Goal: Task Accomplishment & Management: Manage account settings

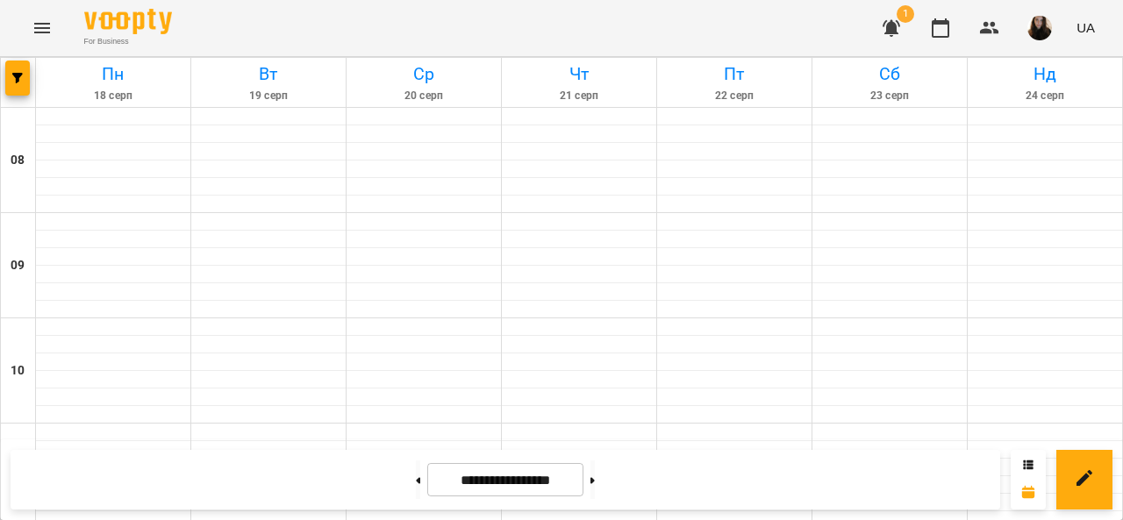
scroll to position [823, 0]
click at [886, 15] on button "button" at bounding box center [891, 28] width 42 height 42
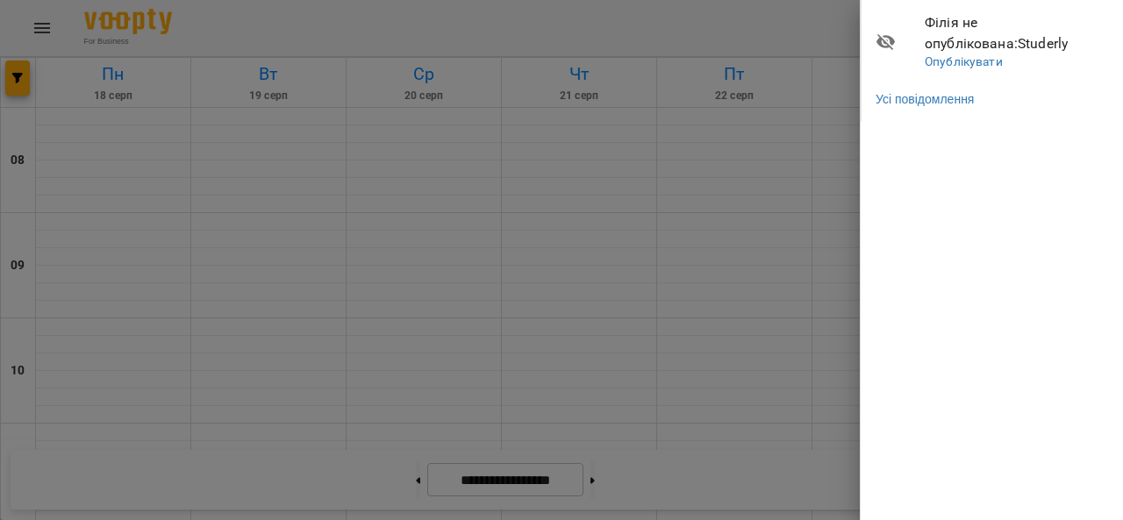
click at [1011, 43] on span "Філія не опублікована : Studerly" at bounding box center [1016, 32] width 185 height 41
click at [838, 39] on div at bounding box center [561, 260] width 1123 height 520
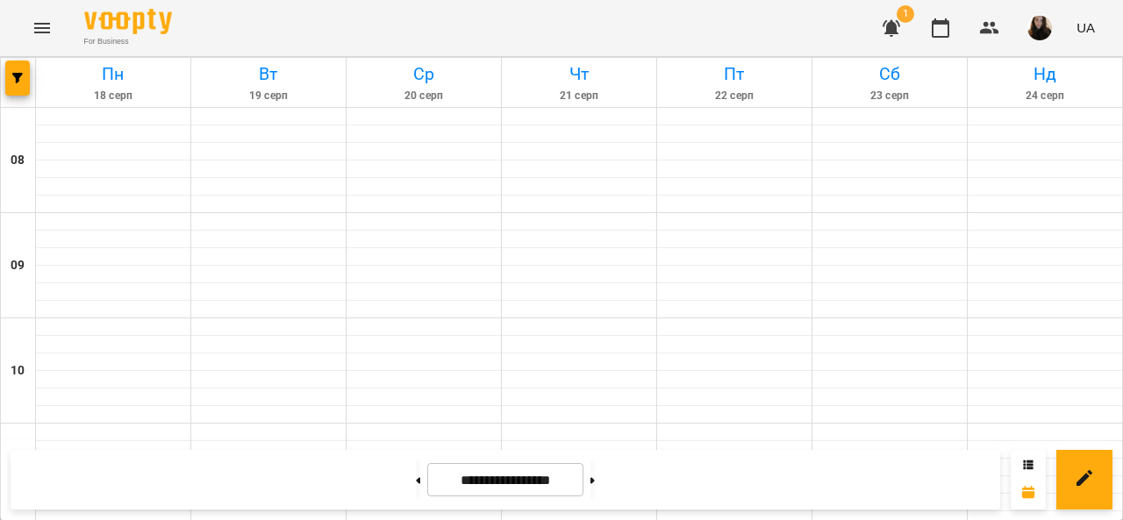
click at [892, 23] on icon "button" at bounding box center [891, 28] width 18 height 17
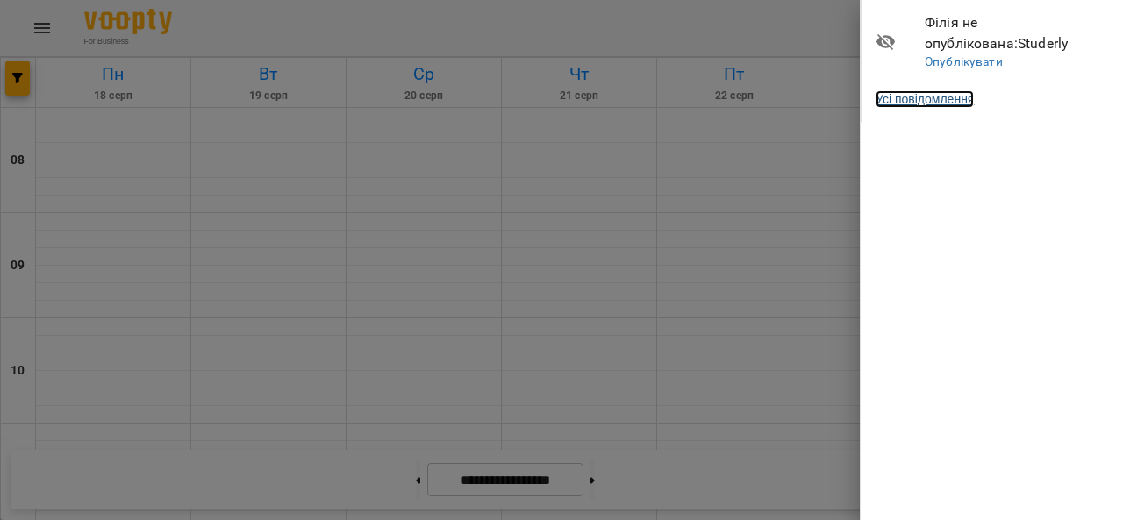
click at [944, 99] on link "Усі повідомлення" at bounding box center [924, 99] width 98 height 18
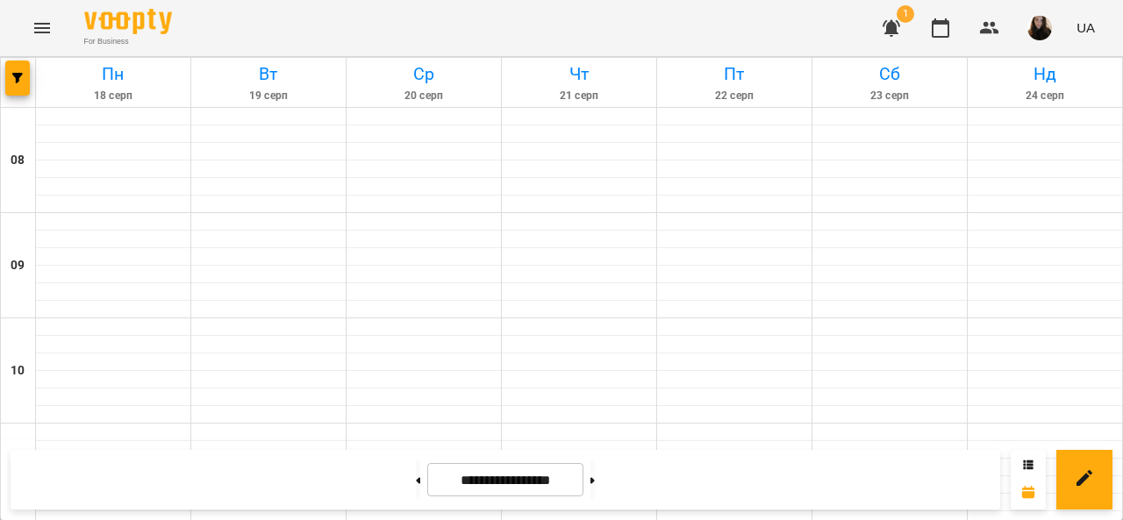
click at [399, 508] on div "**********" at bounding box center [505, 480] width 989 height 60
click at [416, 479] on button at bounding box center [418, 479] width 4 height 39
click at [416, 467] on button at bounding box center [418, 479] width 4 height 39
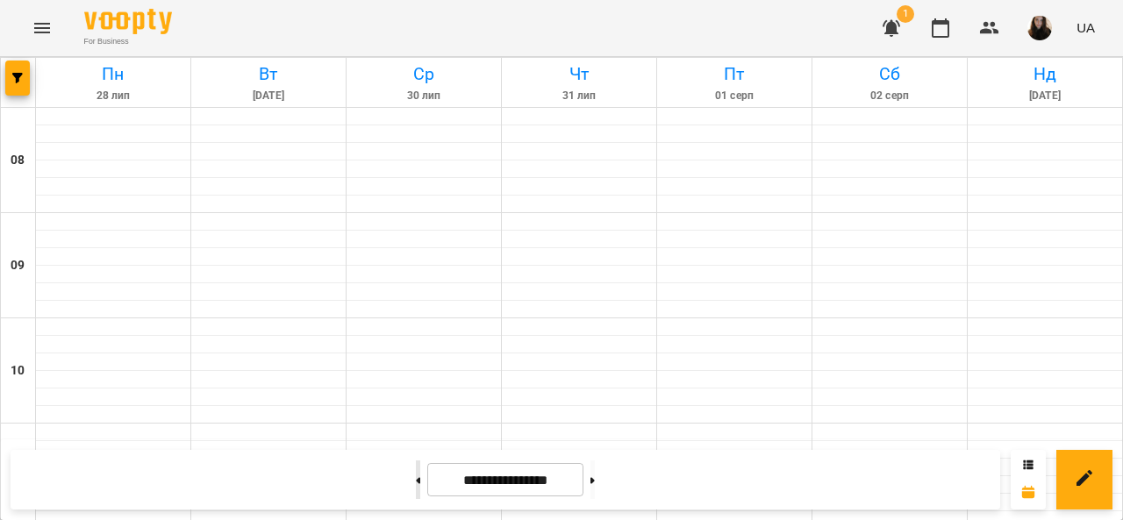
click at [416, 467] on button at bounding box center [418, 479] width 4 height 39
click at [416, 483] on button at bounding box center [418, 479] width 4 height 39
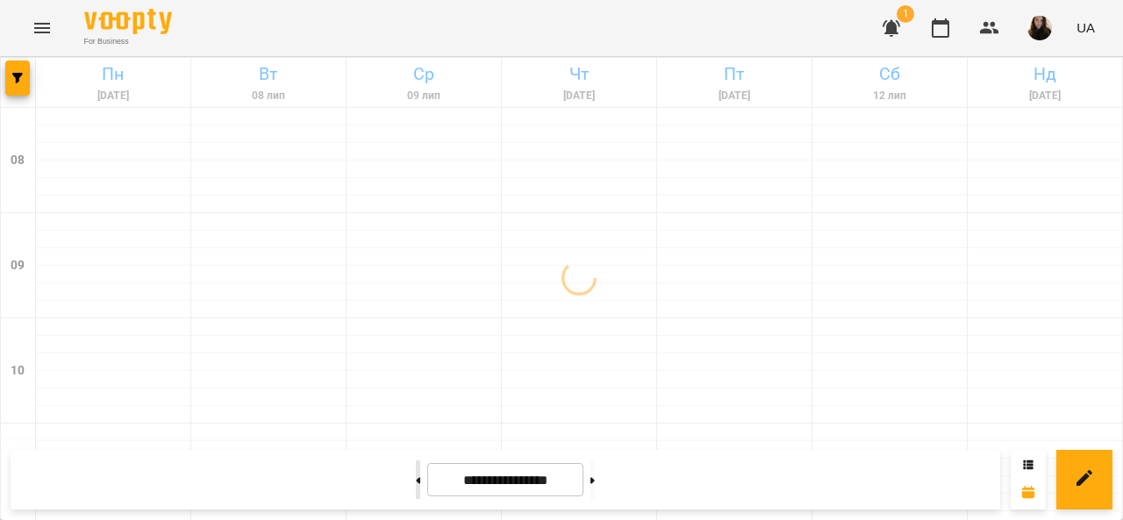
click at [416, 483] on button at bounding box center [418, 479] width 4 height 39
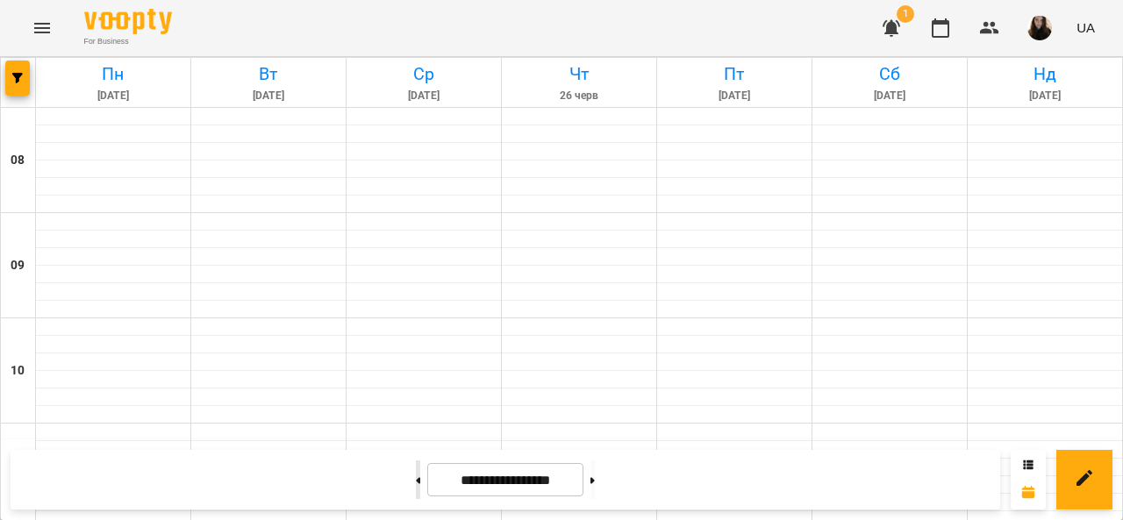
click at [416, 483] on button at bounding box center [418, 479] width 4 height 39
type input "**********"
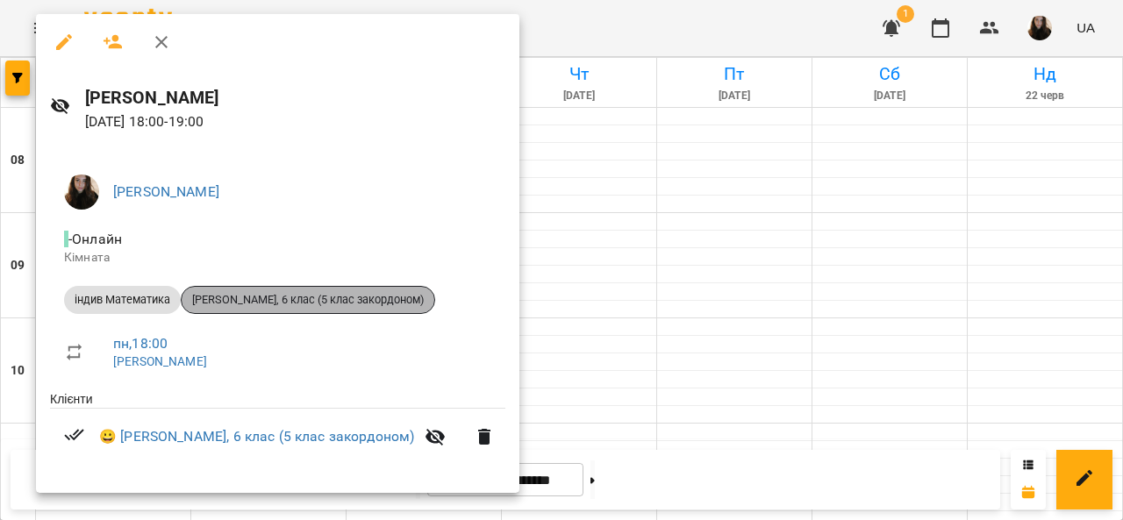
click at [325, 300] on span "[PERSON_NAME], 6 клас (5 клас закордоном)" at bounding box center [308, 300] width 253 height 16
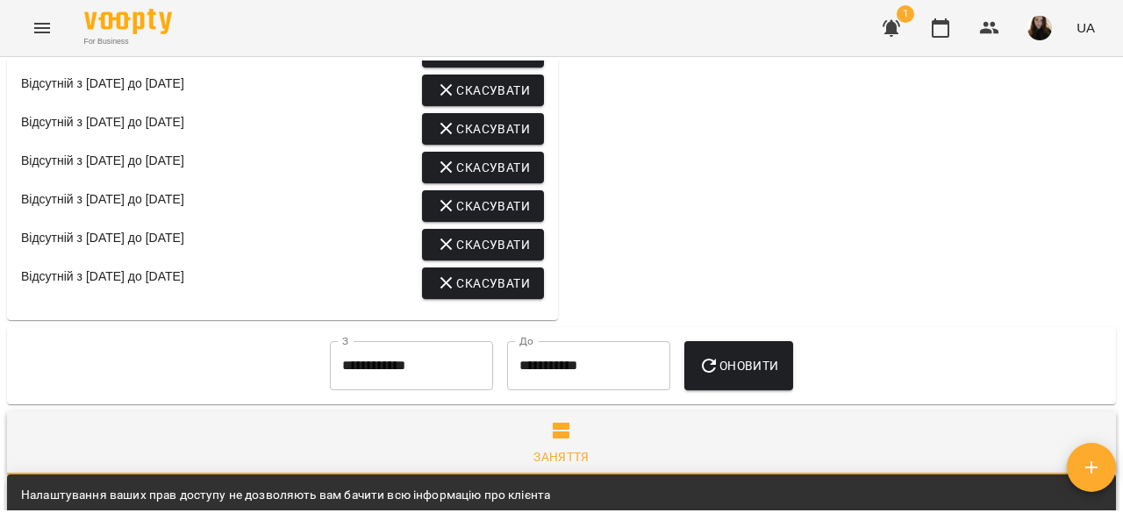
scroll to position [1403, 0]
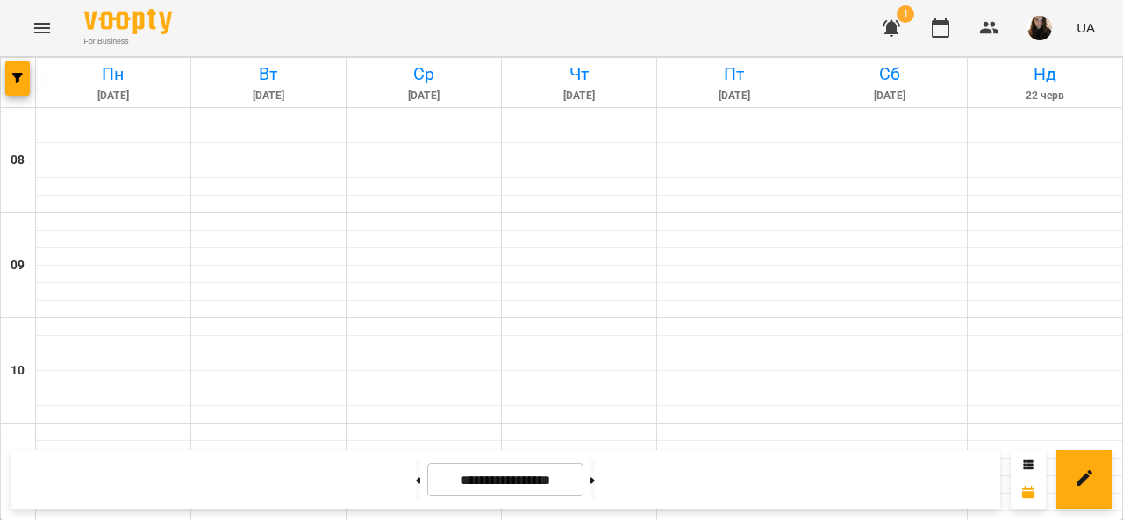
scroll to position [965, 0]
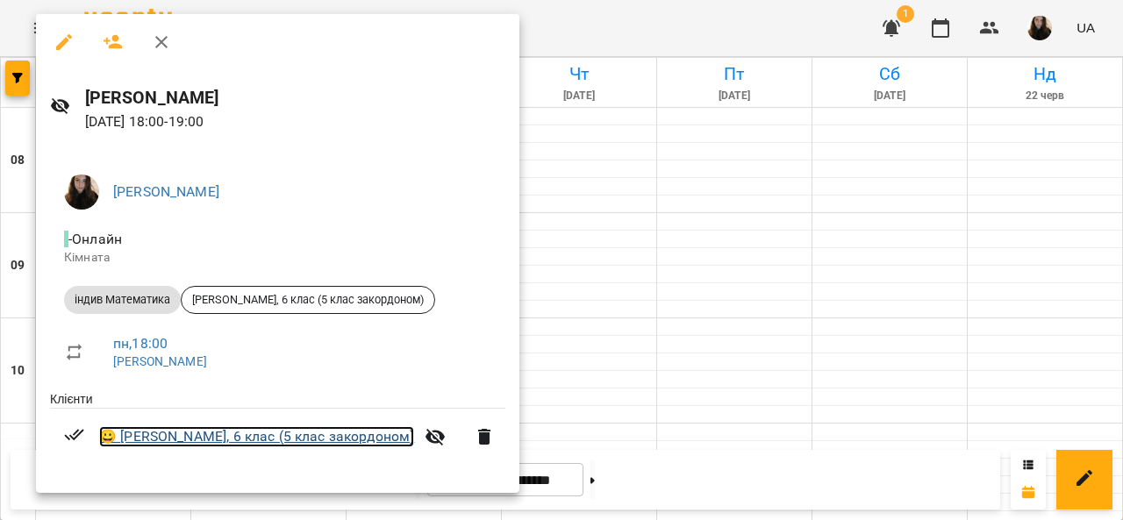
click at [202, 439] on link "😀 [PERSON_NAME], 6 клас (5 клас закордоном)" at bounding box center [256, 436] width 315 height 21
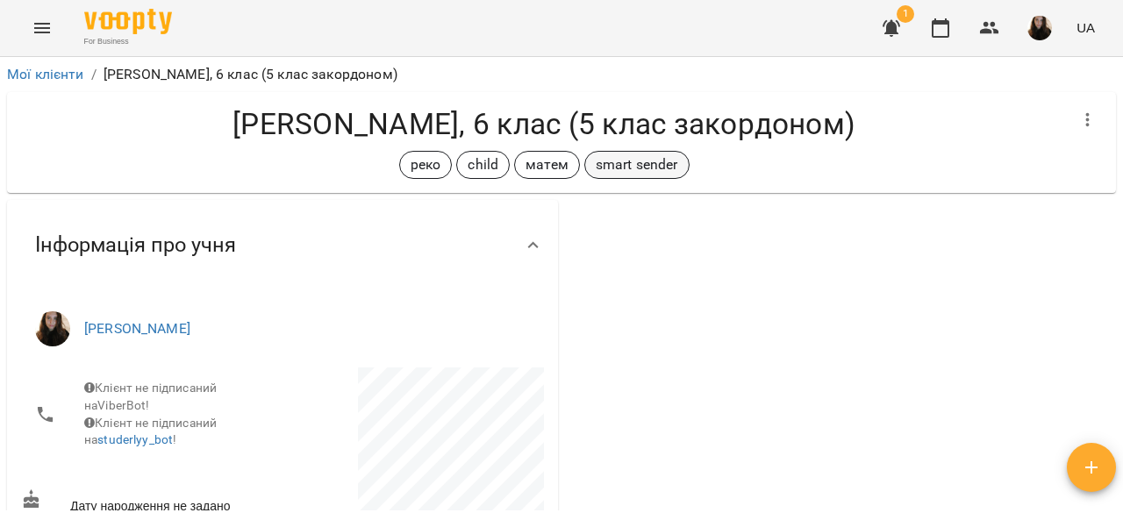
click at [617, 174] on p "smart sender" at bounding box center [637, 164] width 82 height 21
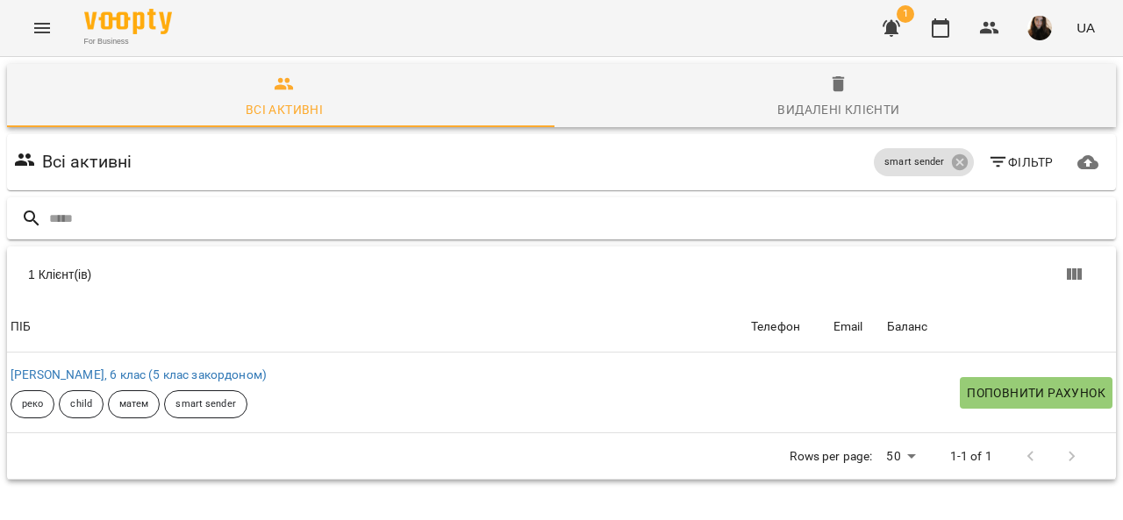
scroll to position [77, 0]
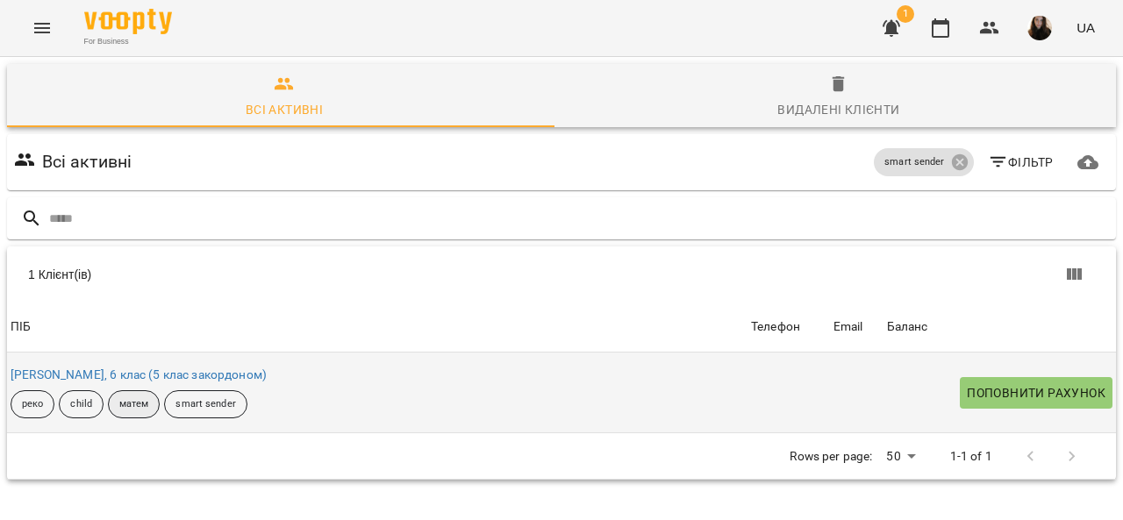
click at [132, 397] on p "матем" at bounding box center [134, 404] width 30 height 15
click at [36, 397] on p "реко" at bounding box center [32, 404] width 21 height 15
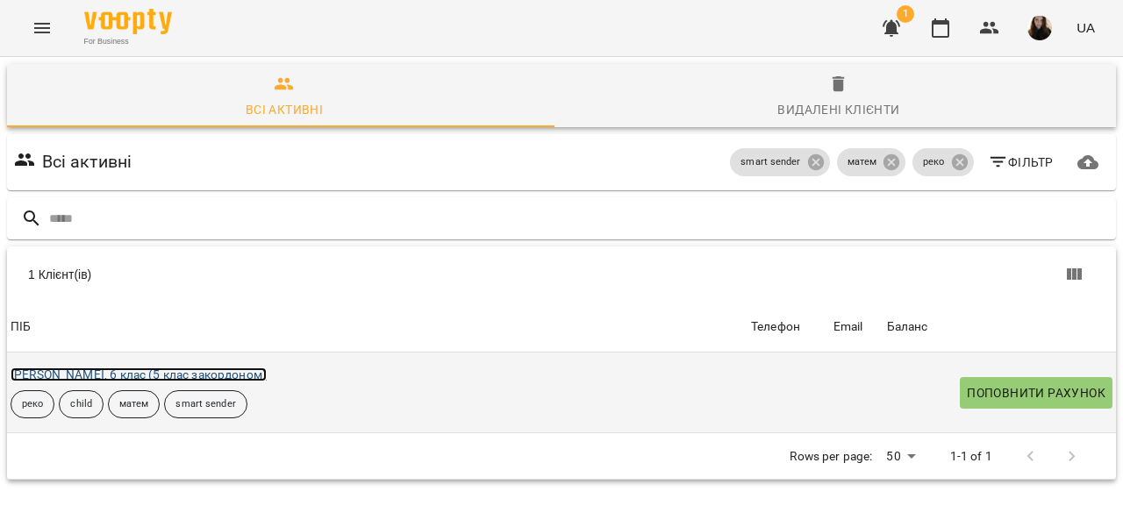
click at [154, 367] on link "[PERSON_NAME], 6 клас (5 клас закордоном)" at bounding box center [139, 374] width 256 height 14
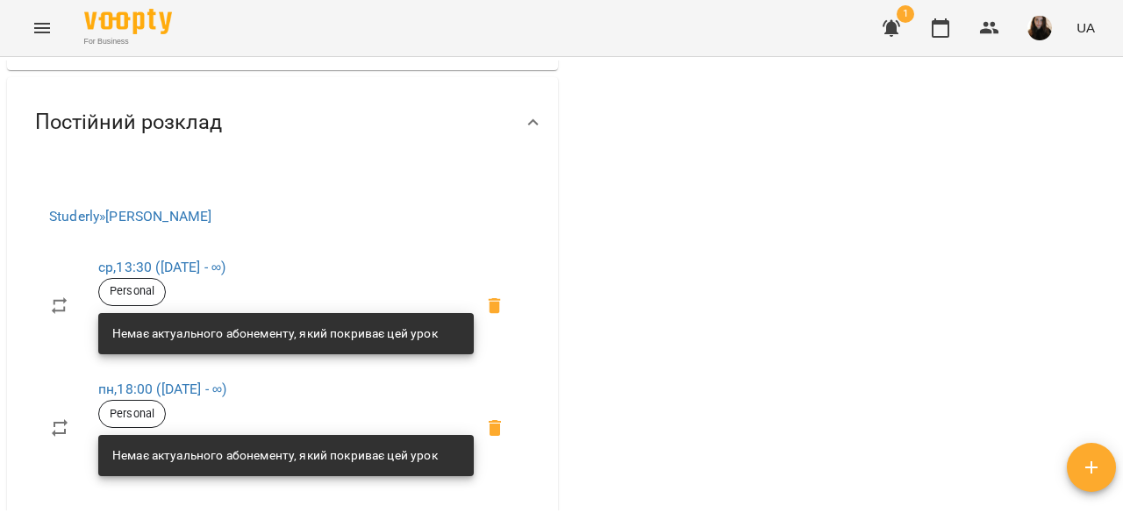
scroll to position [614, 0]
